Goal: Transaction & Acquisition: Purchase product/service

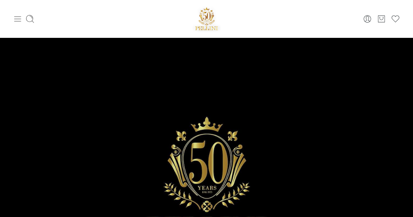
click at [20, 23] on icon at bounding box center [17, 18] width 9 height 9
click at [139, 43] on sr7-adjuster at bounding box center [206, 185] width 413 height 294
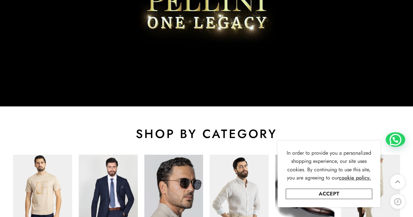
scroll to position [326, 0]
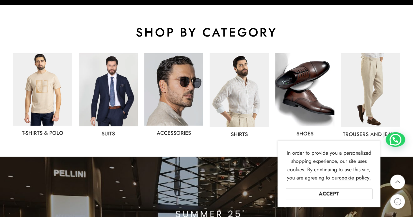
click at [115, 104] on img at bounding box center [108, 89] width 59 height 73
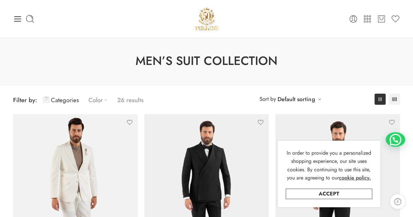
click at [100, 101] on link "Color" at bounding box center [99, 99] width 22 height 15
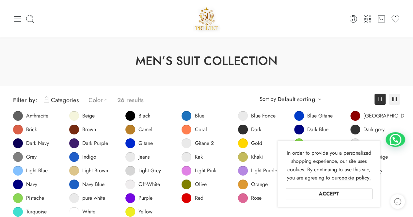
drag, startPoint x: 156, startPoint y: 95, endPoint x: 106, endPoint y: 98, distance: 49.4
click at [155, 95] on span "Filter by: Categories Color 26 results" at bounding box center [109, 99] width 193 height 15
click at [63, 97] on link "Categories" at bounding box center [61, 99] width 35 height 15
drag, startPoint x: 110, startPoint y: 96, endPoint x: 106, endPoint y: 97, distance: 3.6
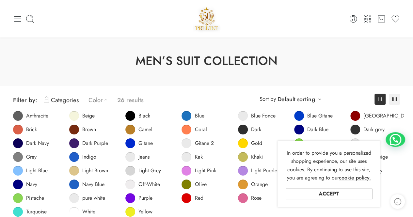
click at [109, 96] on link "Color" at bounding box center [99, 99] width 22 height 15
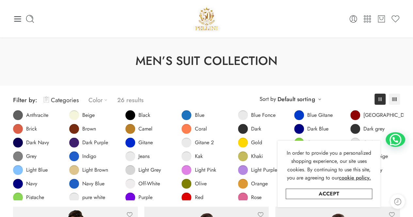
click at [106, 98] on icon at bounding box center [105, 100] width 7 height 7
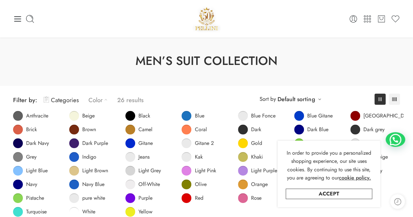
click at [106, 98] on icon at bounding box center [105, 100] width 7 height 7
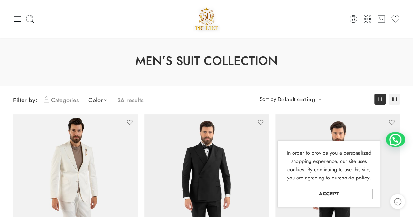
click at [57, 99] on link "Categories" at bounding box center [61, 99] width 35 height 15
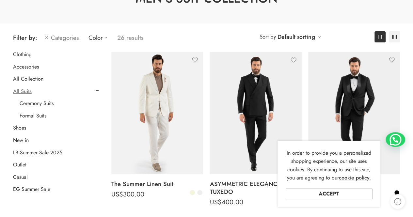
scroll to position [67, 0]
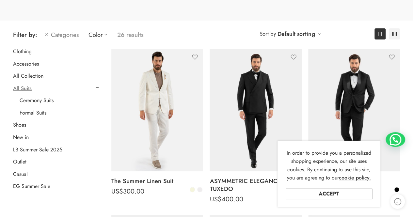
click at [163, 30] on span "Filter by: Categories Color 26 results" at bounding box center [109, 34] width 193 height 15
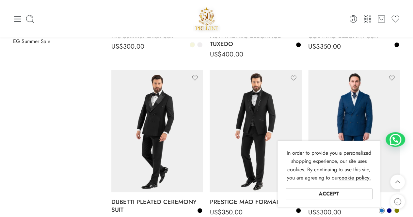
scroll to position [132, 0]
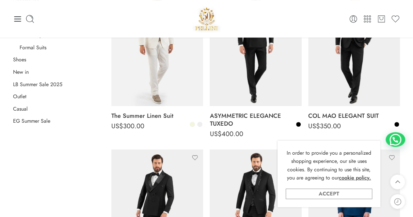
click at [354, 200] on div "In order to provide you a personalized shopping experience, our site uses cooki…" at bounding box center [328, 174] width 103 height 67
click at [349, 195] on link "Accept" at bounding box center [328, 194] width 86 height 10
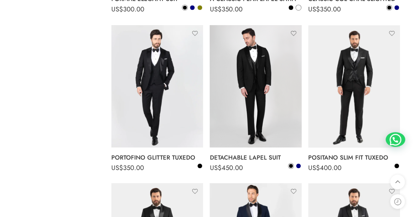
scroll to position [588, 0]
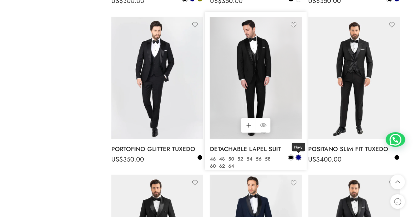
click at [299, 155] on span at bounding box center [298, 157] width 5 height 5
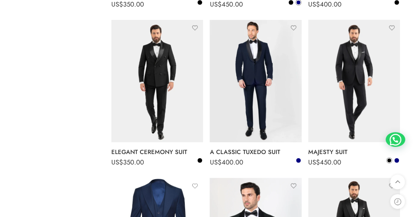
scroll to position [752, 0]
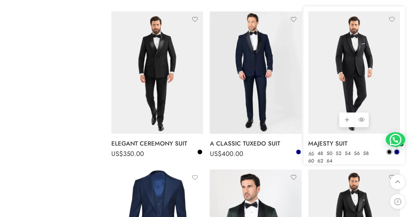
click at [397, 152] on span at bounding box center [396, 152] width 5 height 5
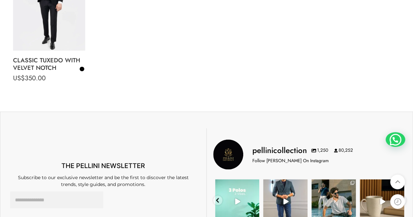
scroll to position [1697, 0]
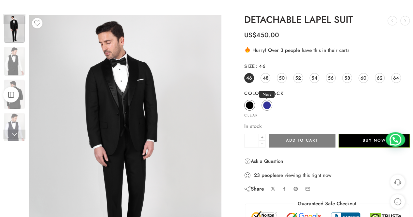
click at [267, 108] on span at bounding box center [267, 105] width 8 height 8
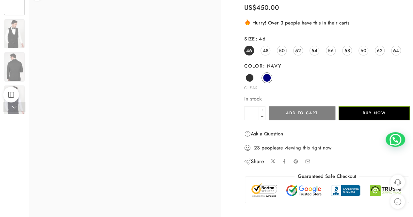
scroll to position [98, 0]
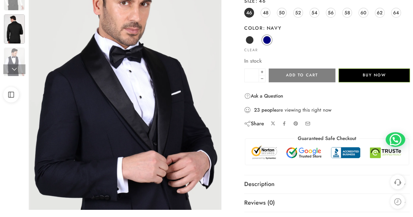
click at [18, 32] on img at bounding box center [14, 28] width 21 height 29
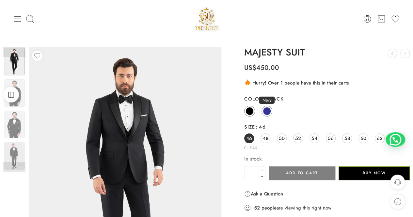
click at [267, 112] on span at bounding box center [267, 111] width 8 height 8
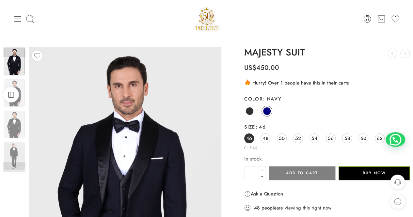
scroll to position [65, 0]
